Goal: Task Accomplishment & Management: Manage account settings

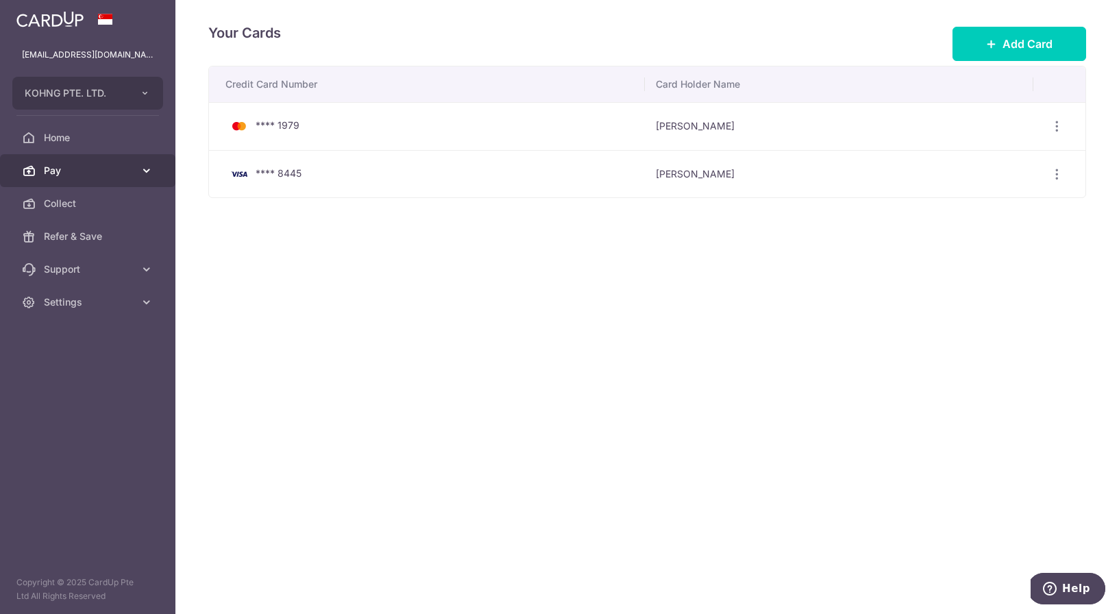
click at [74, 170] on span "Pay" at bounding box center [89, 171] width 90 height 14
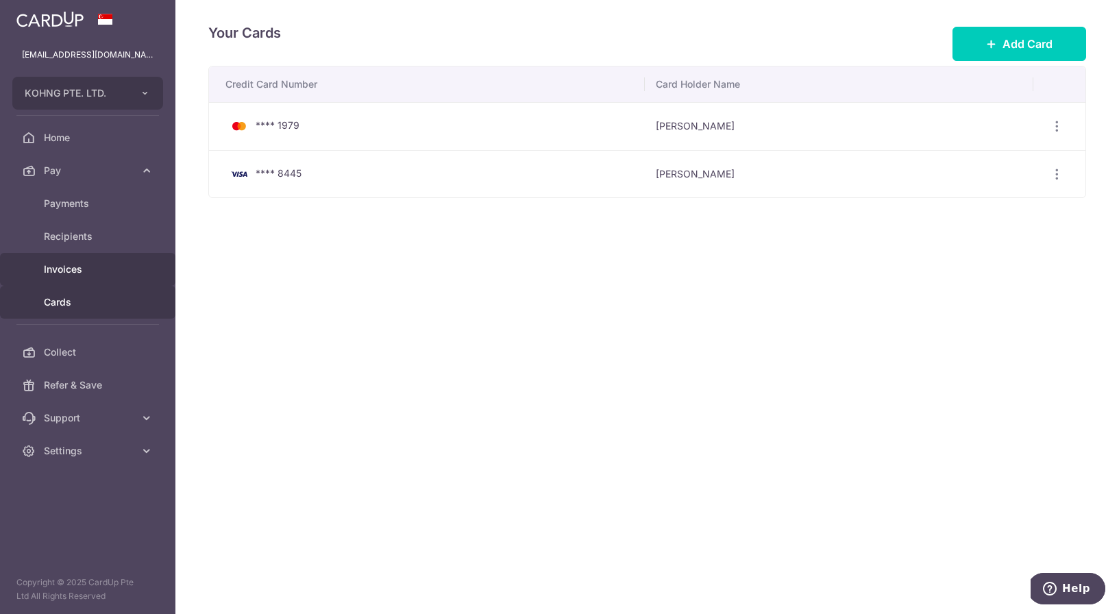
click at [83, 270] on span "Invoices" at bounding box center [89, 269] width 90 height 14
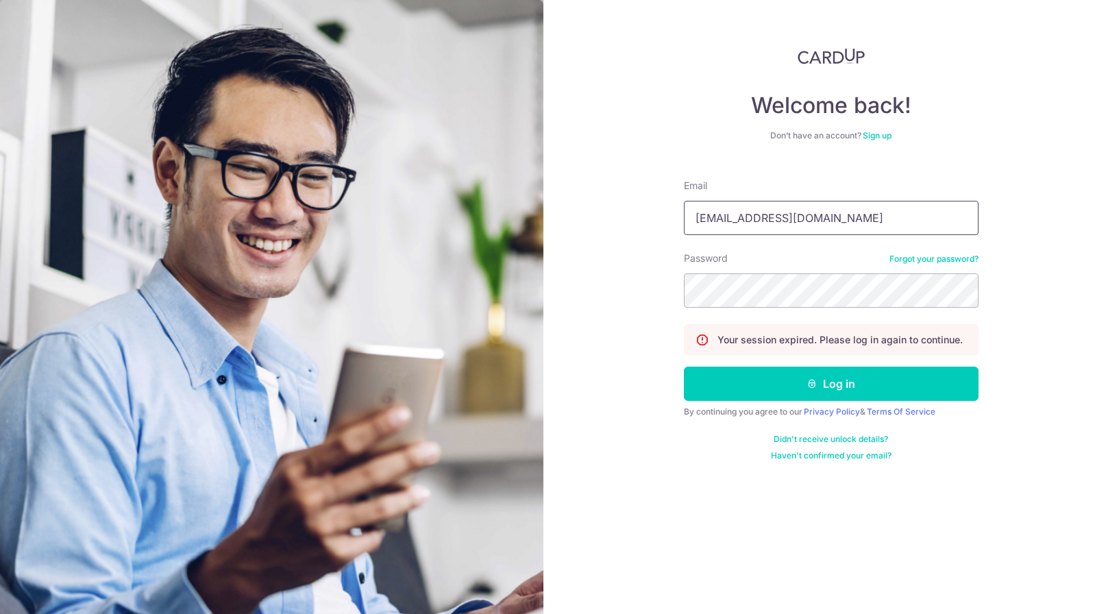
click at [814, 219] on input "order@none-tissue.com" at bounding box center [831, 218] width 295 height 34
type input "[PERSON_NAME][EMAIL_ADDRESS][DOMAIN_NAME]"
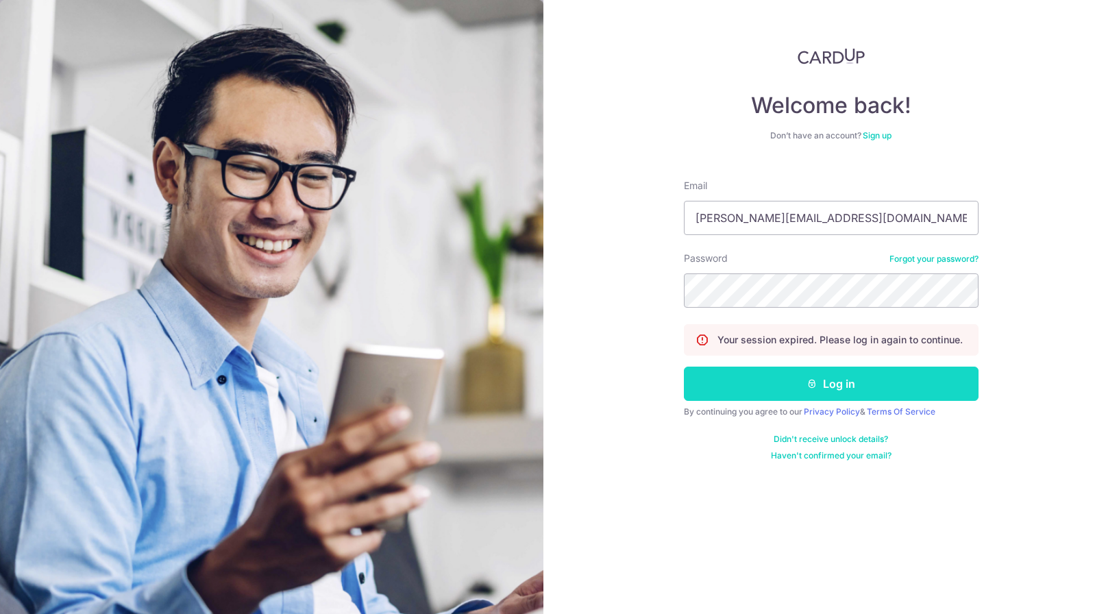
click at [810, 400] on button "Log in" at bounding box center [831, 383] width 295 height 34
